Goal: Navigation & Orientation: Find specific page/section

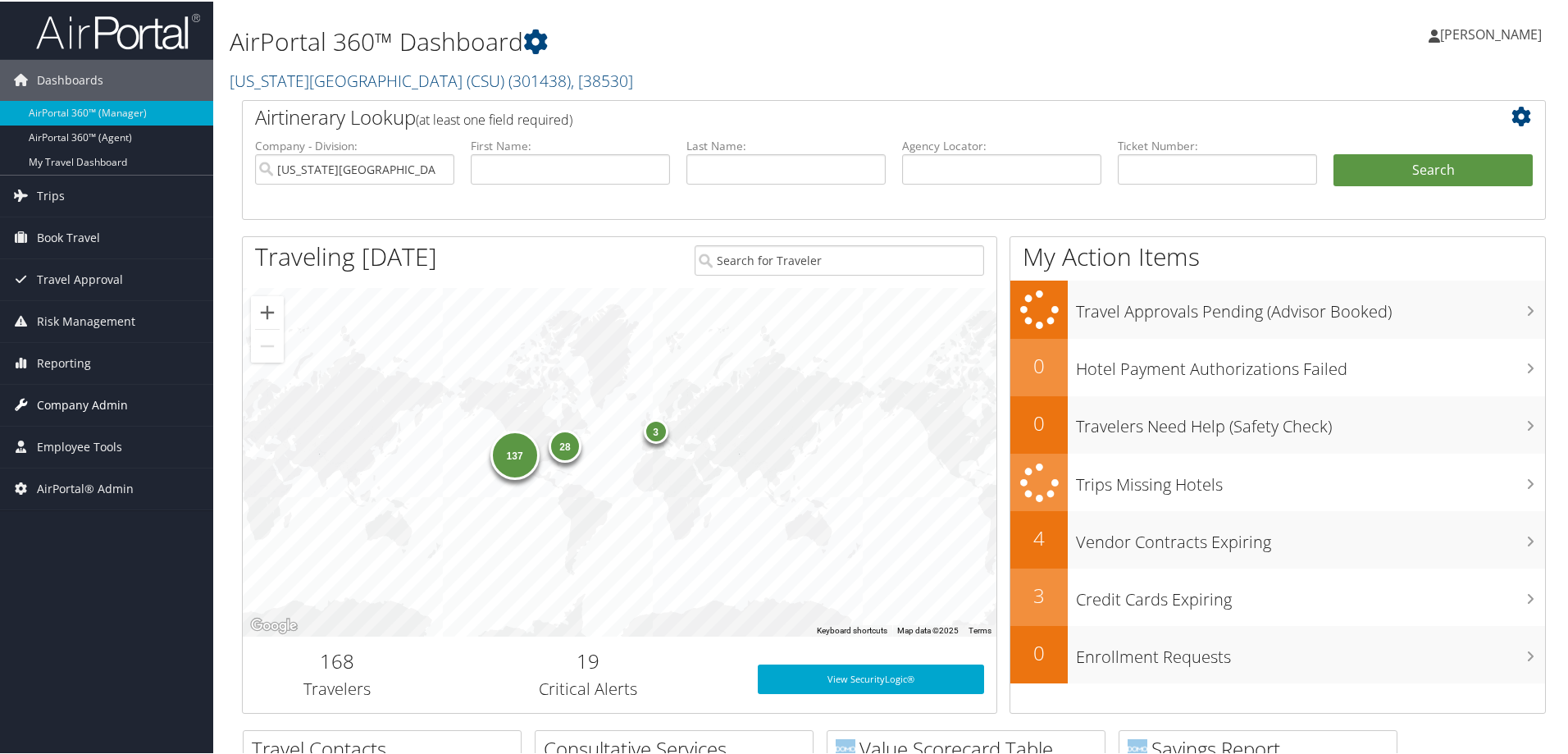
click at [115, 401] on span "Company Admin" at bounding box center [82, 403] width 91 height 41
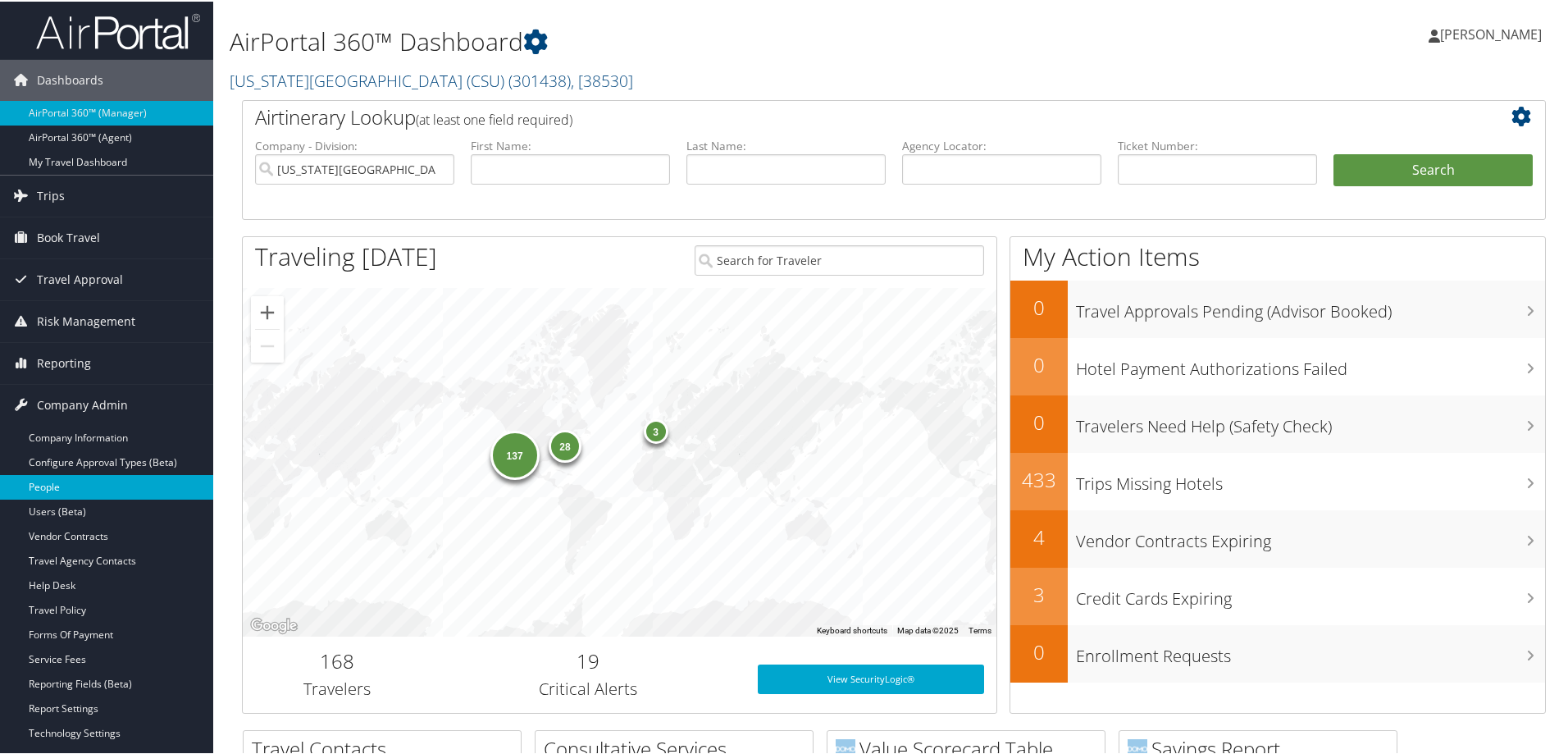
click at [112, 487] on link "People" at bounding box center [106, 485] width 213 height 24
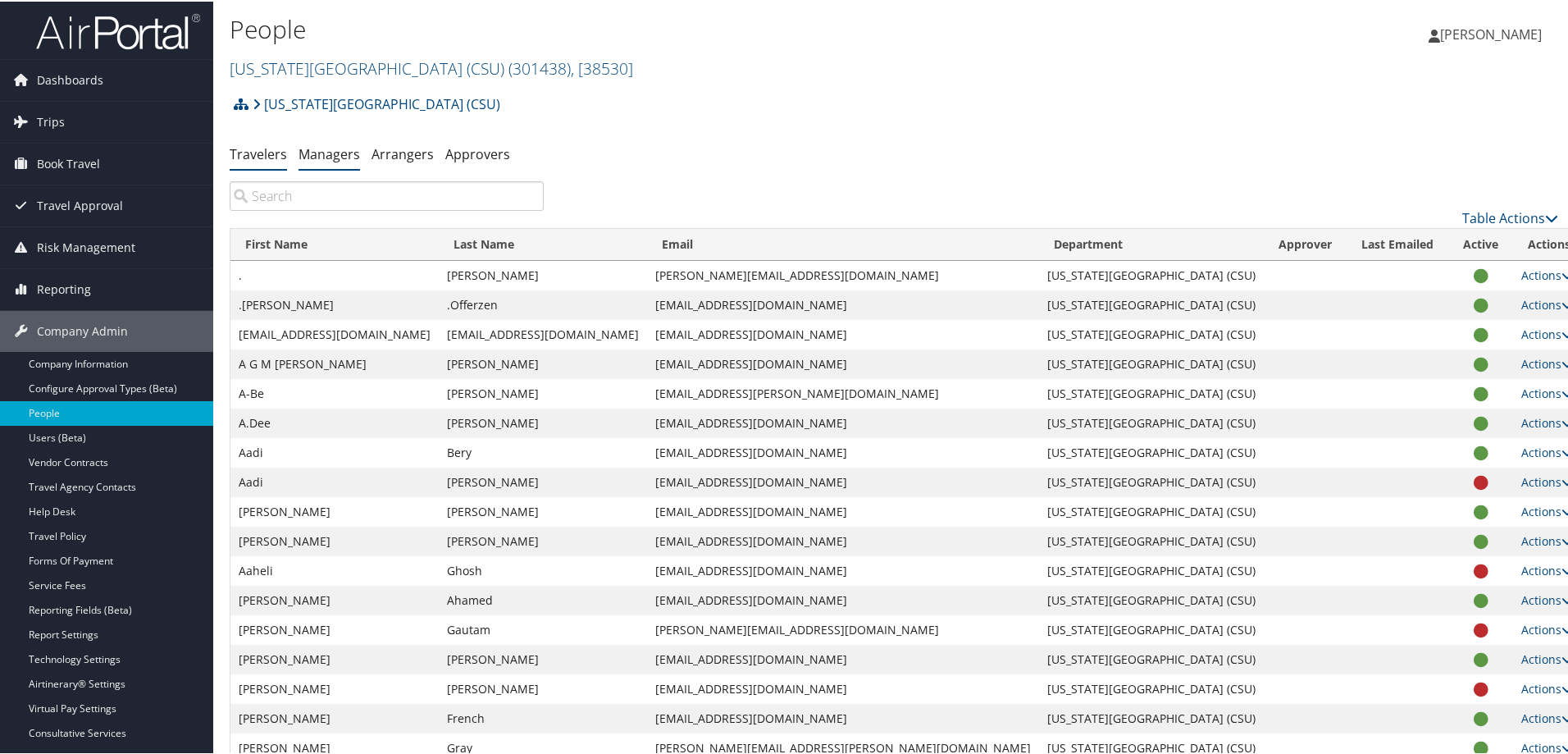
click at [310, 161] on link "Managers" at bounding box center [330, 153] width 62 height 18
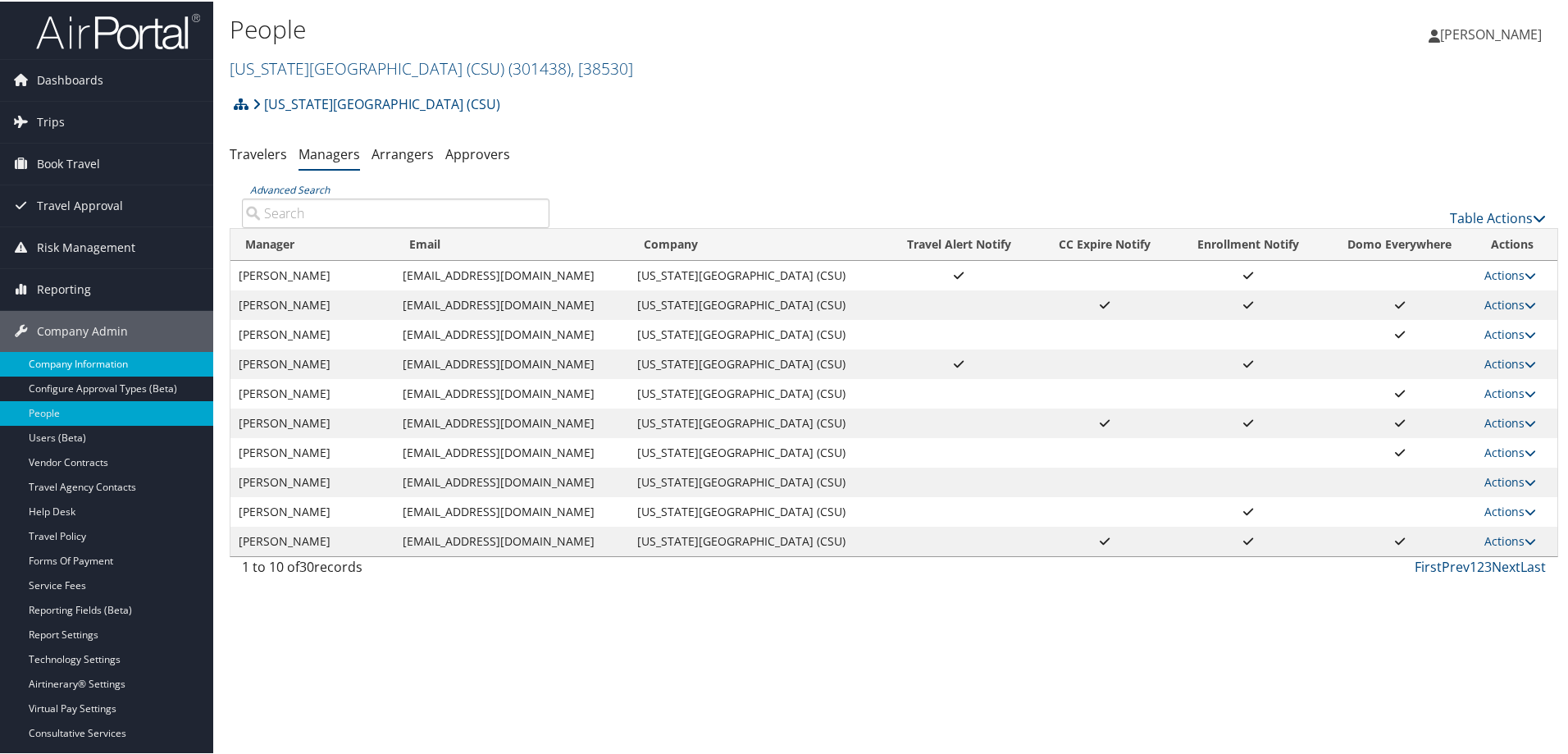
click at [99, 368] on link "Company Information" at bounding box center [106, 362] width 213 height 24
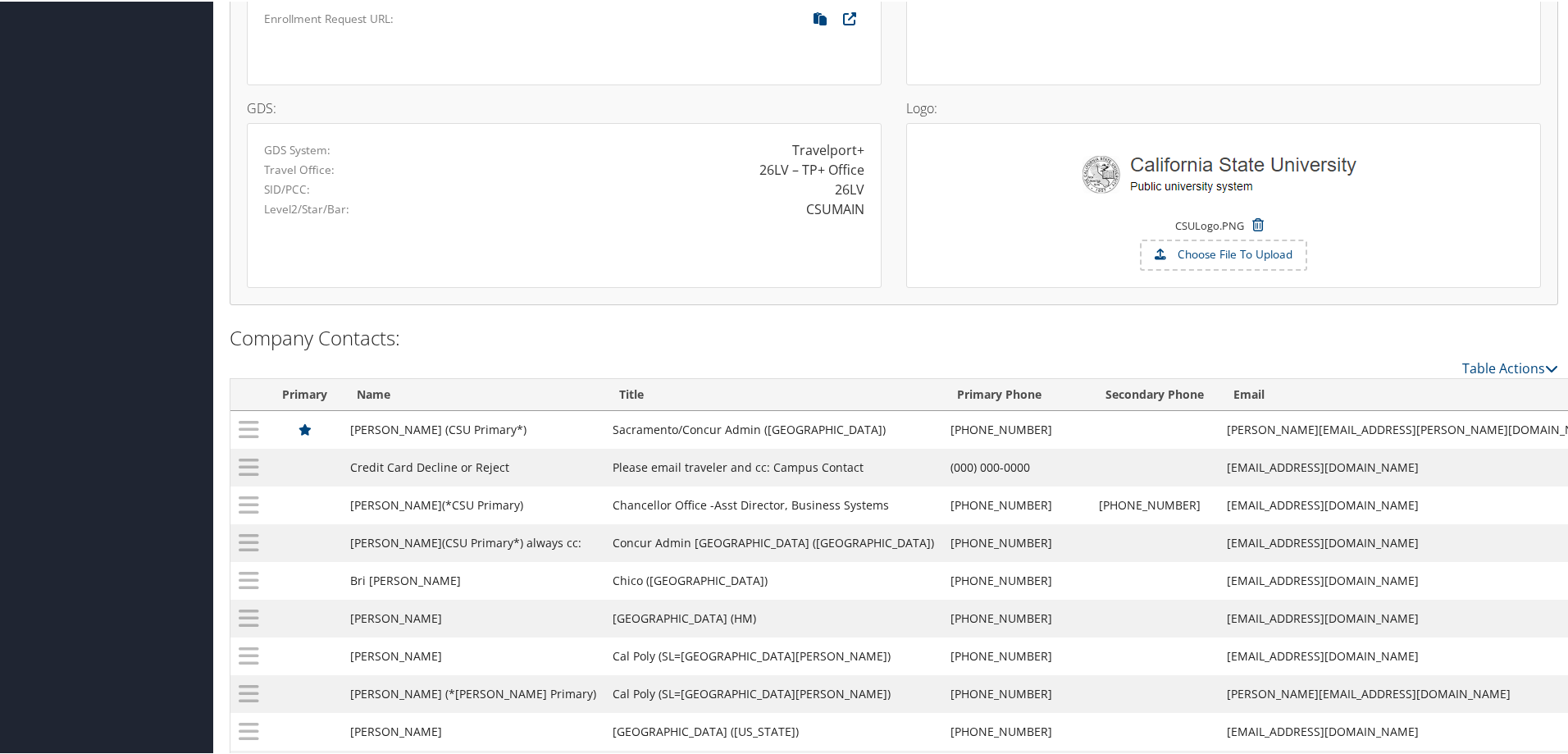
scroll to position [1456, 0]
